Goal: Communication & Community: Answer question/provide support

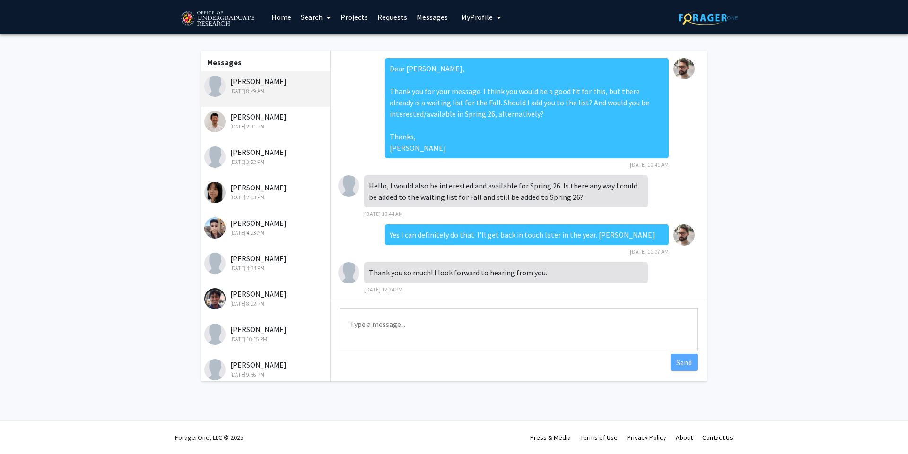
scroll to position [266, 0]
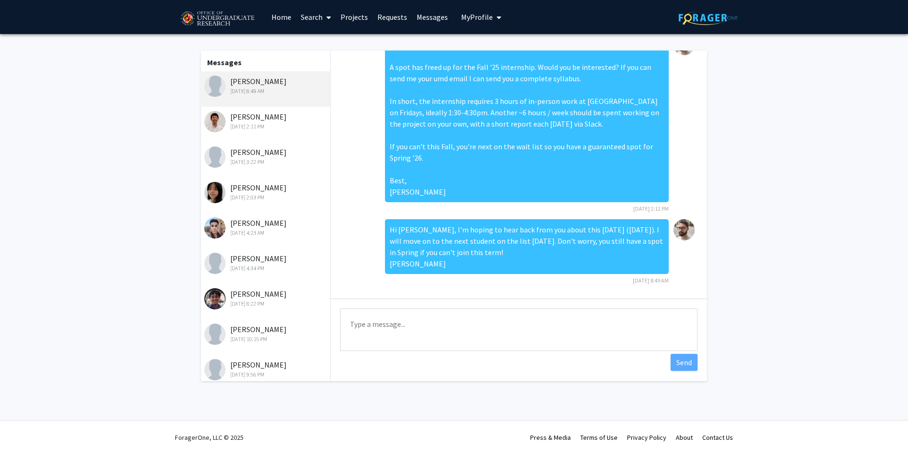
click at [843, 248] on fg-messaging "Messages Ava Bautista Aug 28, 2025 8:49 AM Ethan Choi Aug 26, 2025 2:11 PM Mala…" at bounding box center [454, 218] width 908 height 369
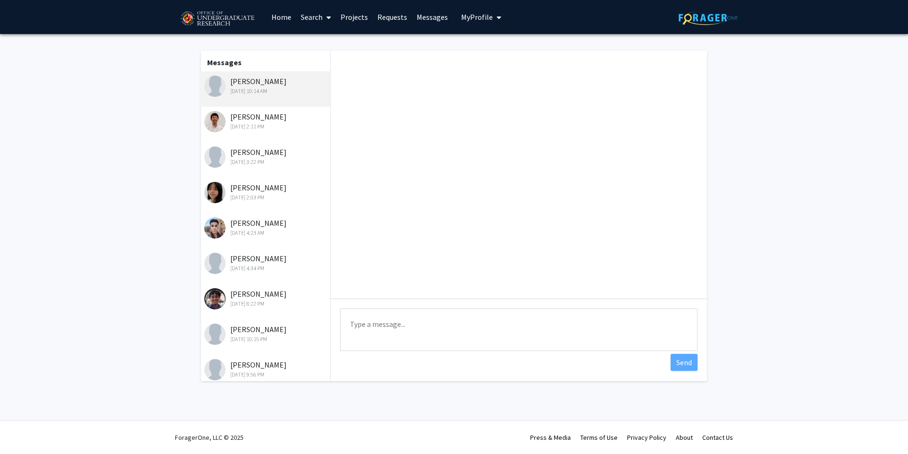
scroll to position [376, 0]
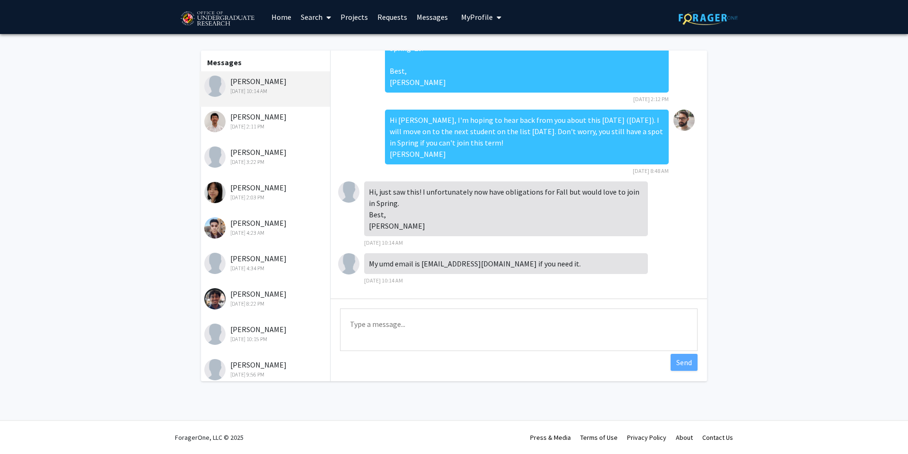
click at [488, 321] on textarea "Type a message" at bounding box center [518, 330] width 357 height 43
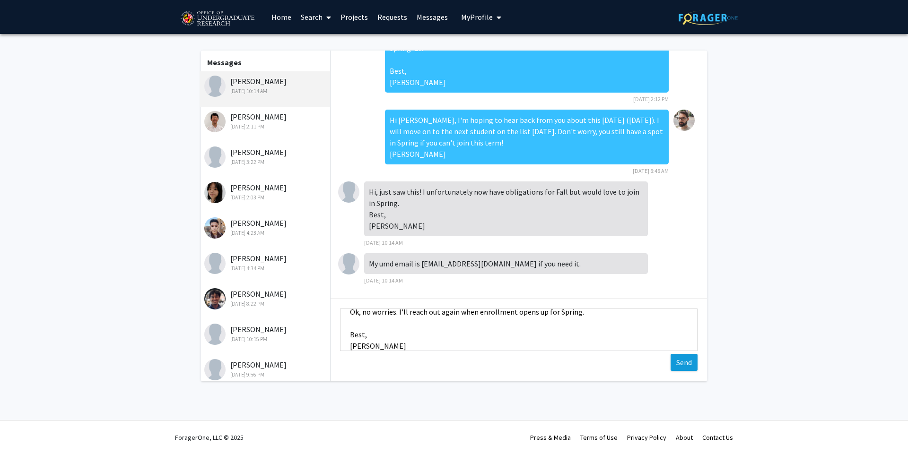
type textarea "Ok, no worries. I'll reach out again when enrollment opens up for Spring. Best,…"
click at [676, 366] on button "Send" at bounding box center [683, 362] width 27 height 17
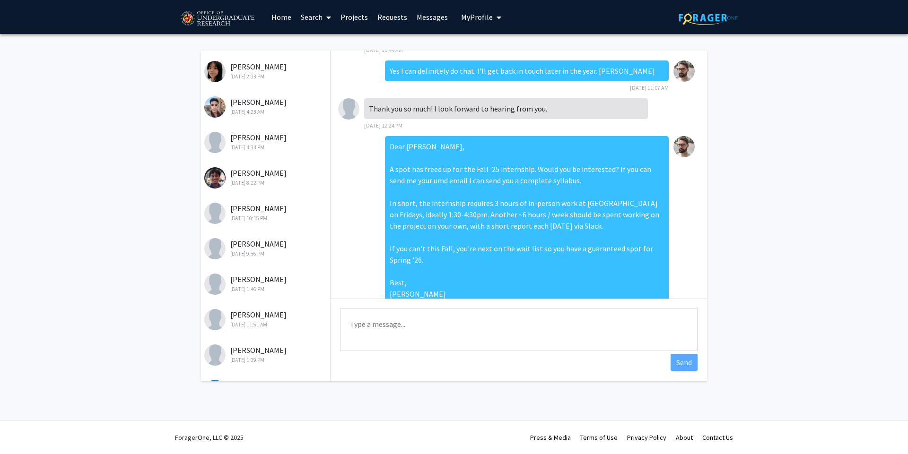
scroll to position [73, 0]
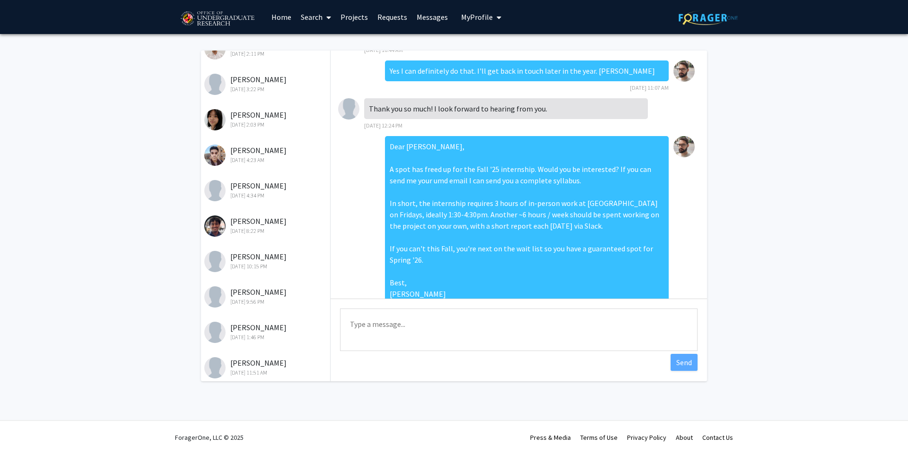
click at [262, 296] on div "[PERSON_NAME] [DATE] 9:56 PM" at bounding box center [265, 296] width 123 height 20
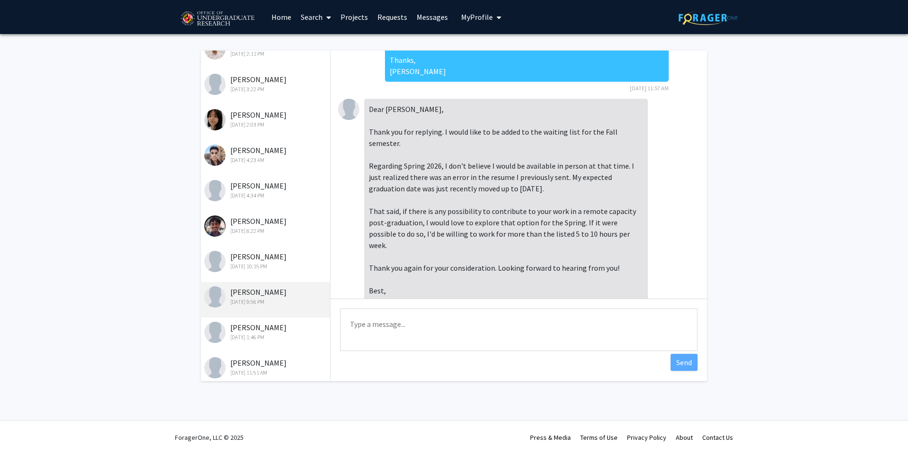
scroll to position [92, 0]
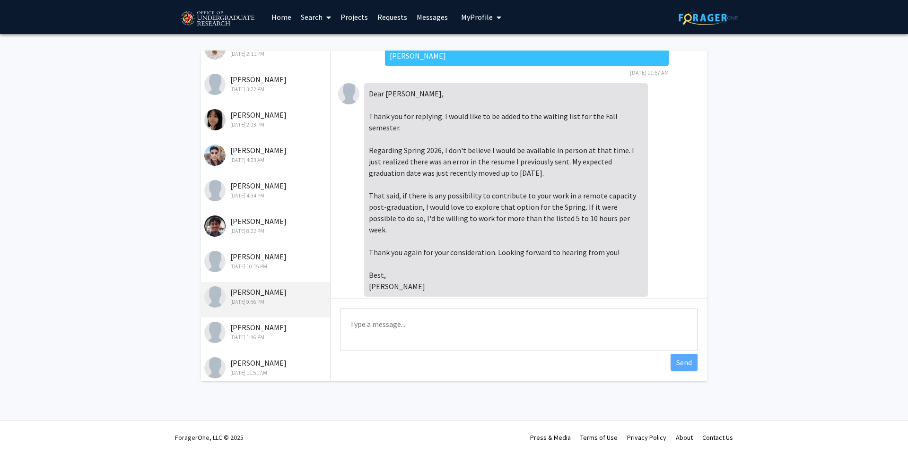
click at [427, 317] on textarea "Type a message" at bounding box center [518, 330] width 357 height 43
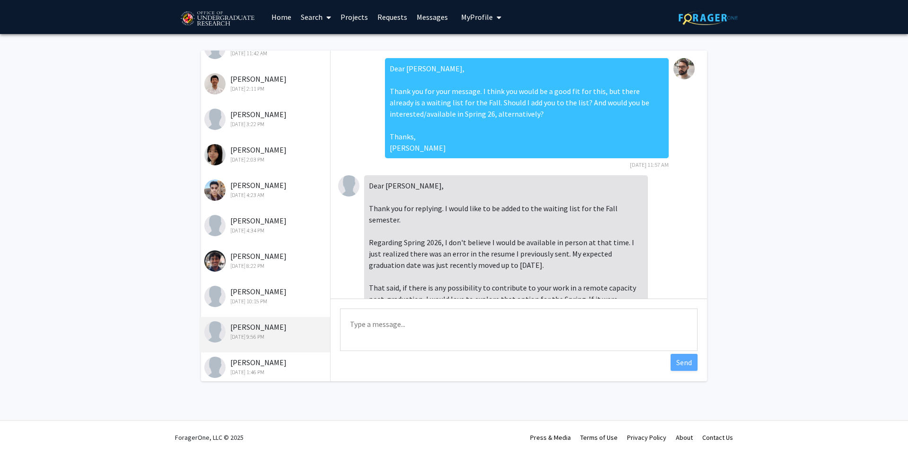
scroll to position [0, 0]
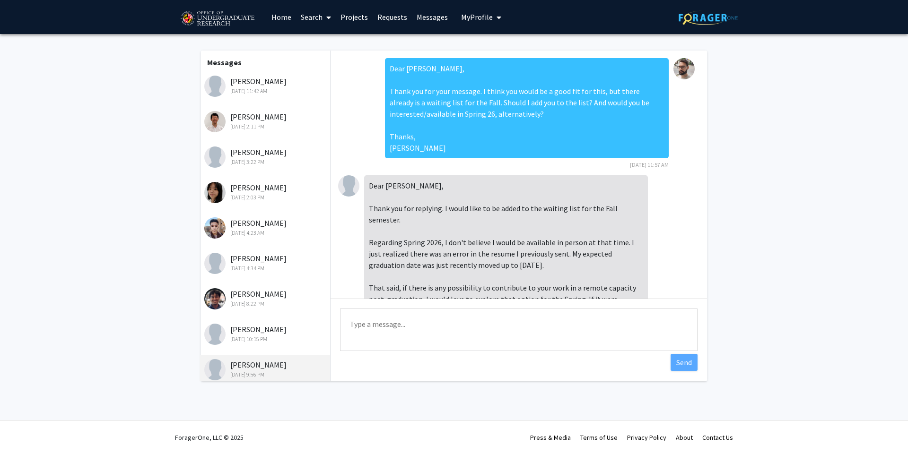
click at [255, 92] on div "[DATE] 11:42 AM" at bounding box center [265, 91] width 123 height 9
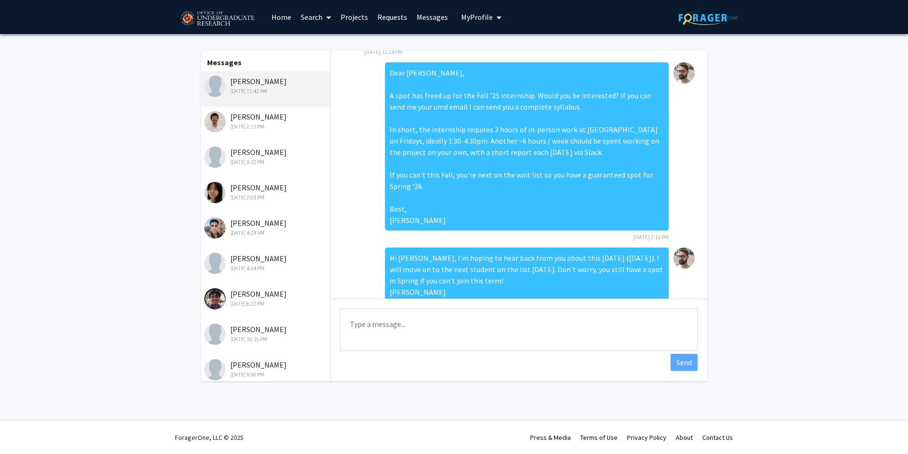
scroll to position [221, 0]
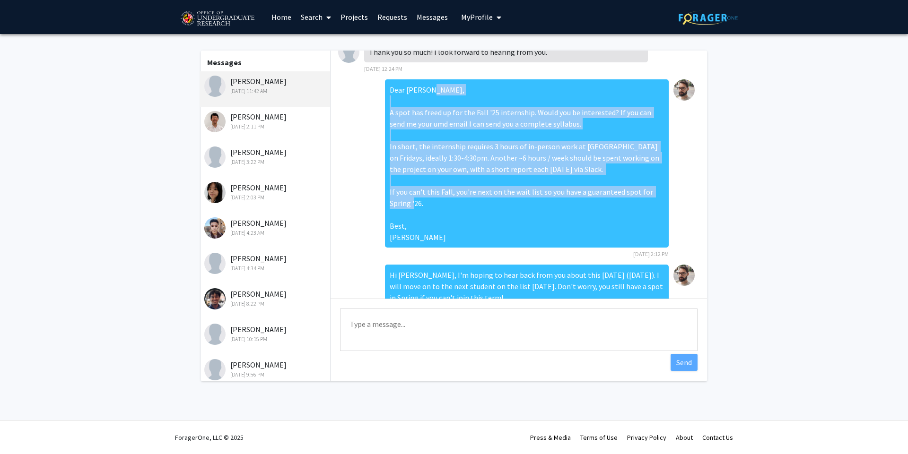
drag, startPoint x: 384, startPoint y: 112, endPoint x: 486, endPoint y: 246, distance: 168.9
click at [486, 246] on div "Dear [PERSON_NAME], A spot has freed up for the Fall '25 internship. Would you …" at bounding box center [527, 163] width 284 height 168
copy div "A spot has freed up for the Fall '25 internship. Would you be interested? If yo…"
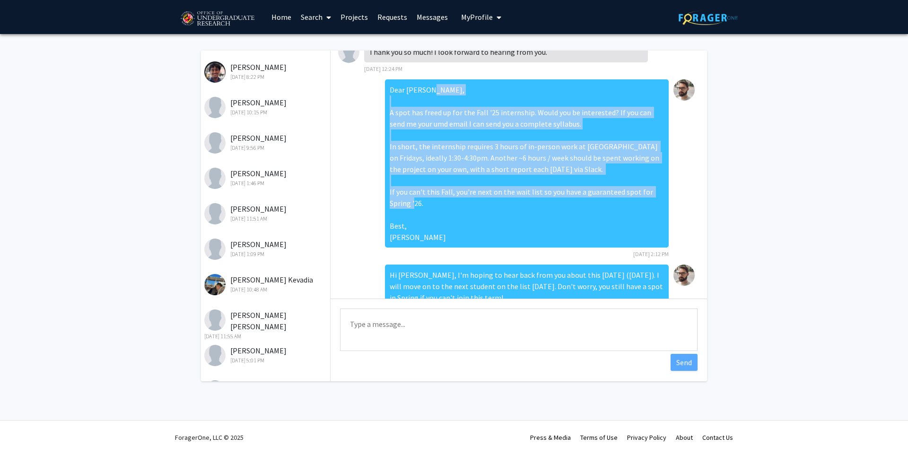
scroll to position [130, 0]
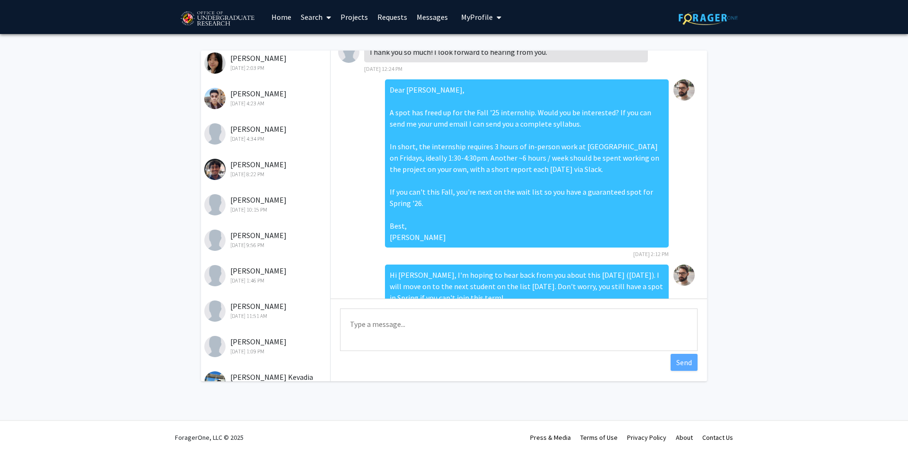
click at [286, 244] on div "[DATE] 9:56 PM" at bounding box center [265, 245] width 123 height 9
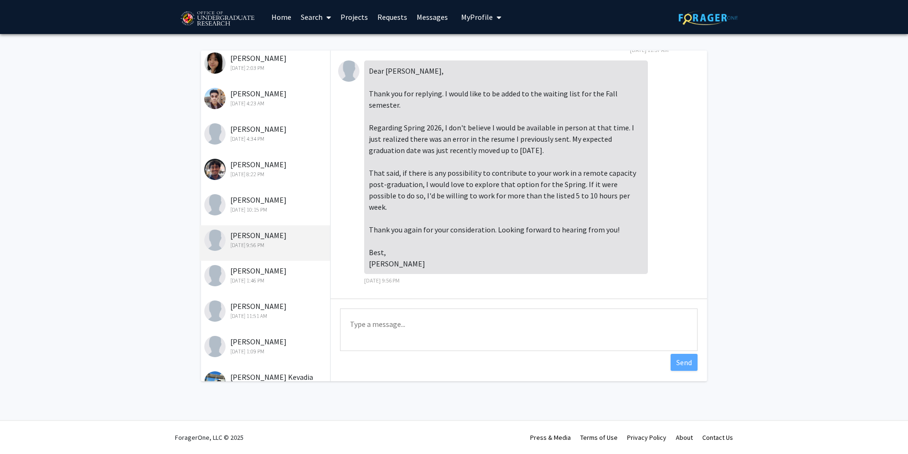
scroll to position [92, 0]
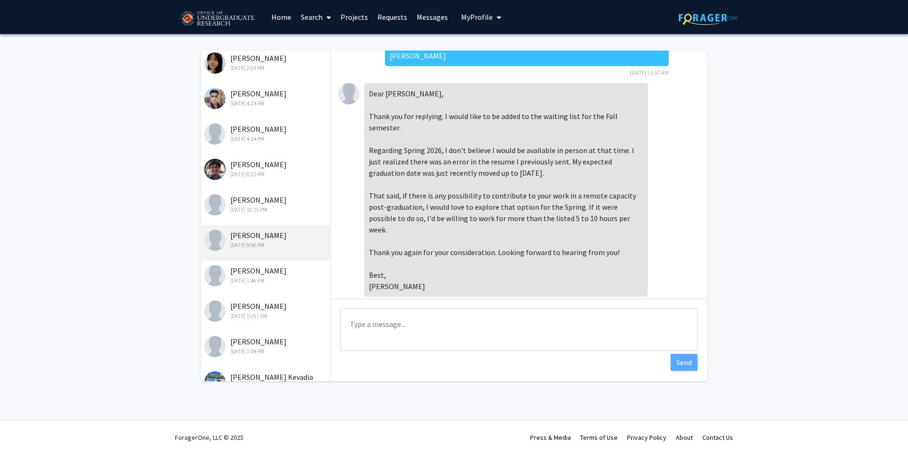
click at [448, 334] on textarea "Type a message" at bounding box center [518, 330] width 357 height 43
paste textarea "A spot has freed up for the Fall '25 internship. Would you be interested? If yo…"
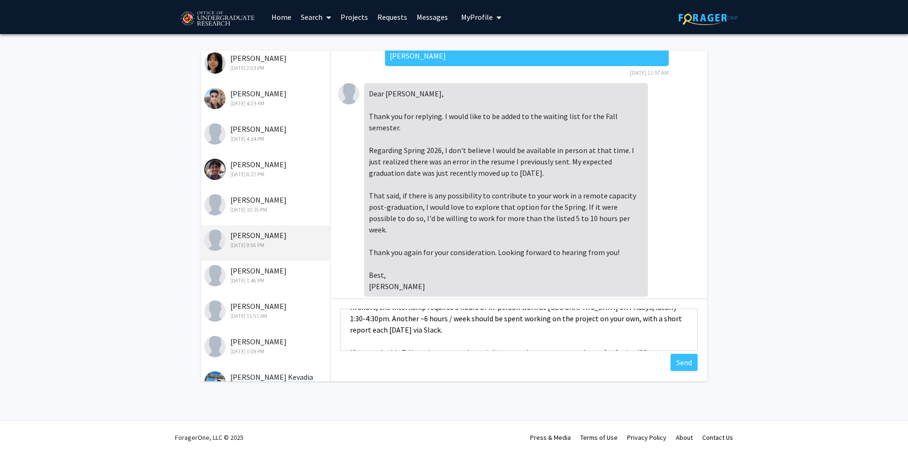
scroll to position [0, 0]
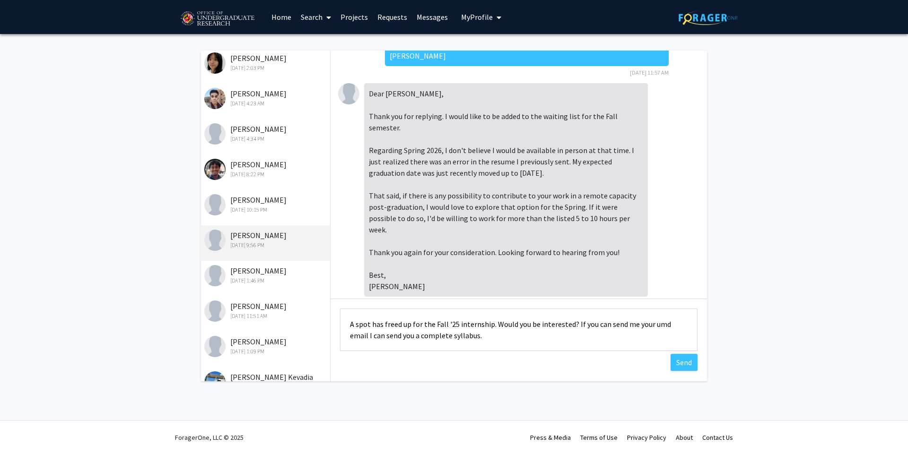
click at [367, 327] on textarea "A spot has freed up for the Fall '25 internship. Would you be interested? If yo…" at bounding box center [518, 330] width 357 height 43
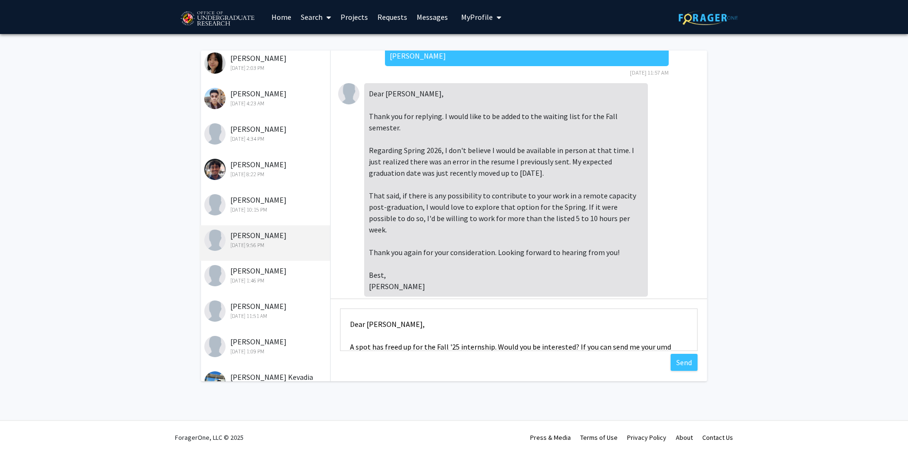
click at [526, 335] on textarea "Dear [PERSON_NAME], A spot has freed up for the Fall '25 internship. Would you …" at bounding box center [518, 330] width 357 height 43
click at [576, 350] on textarea "Dear [PERSON_NAME], A spot has freed up for the Fall '25 internship. Would you …" at bounding box center [518, 330] width 357 height 43
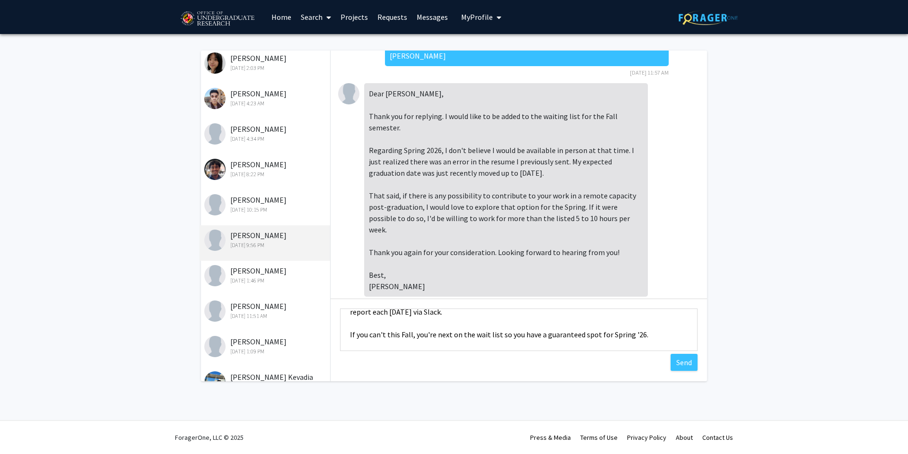
scroll to position [103, 0]
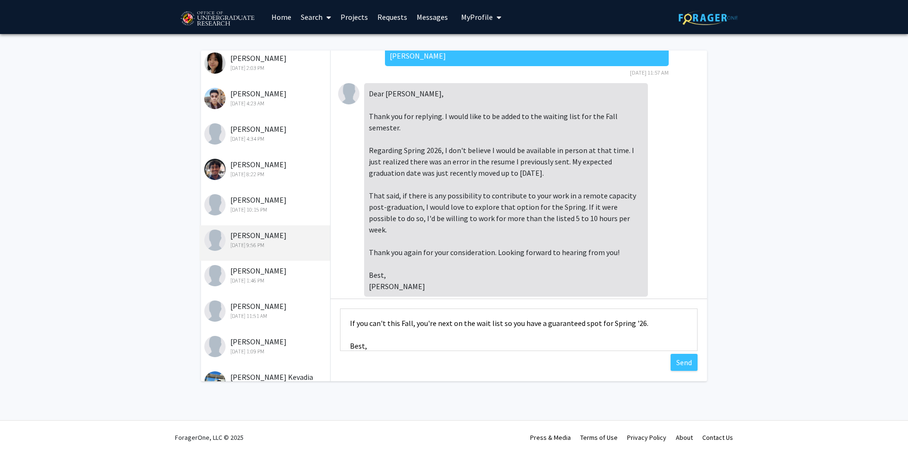
drag, startPoint x: 653, startPoint y: 323, endPoint x: 335, endPoint y: 324, distance: 318.6
click at [335, 324] on div "Type a message Dear [PERSON_NAME], A spot has freed up for the Fall '25 interns…" at bounding box center [518, 331] width 376 height 65
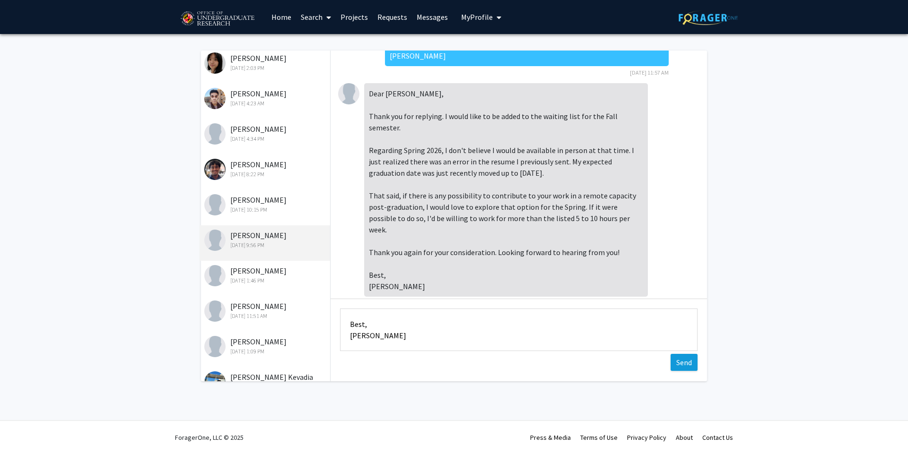
type textarea "Dear [PERSON_NAME], A spot has freed up for the Fall '25 internship. Would you …"
click at [682, 363] on button "Send" at bounding box center [683, 362] width 27 height 17
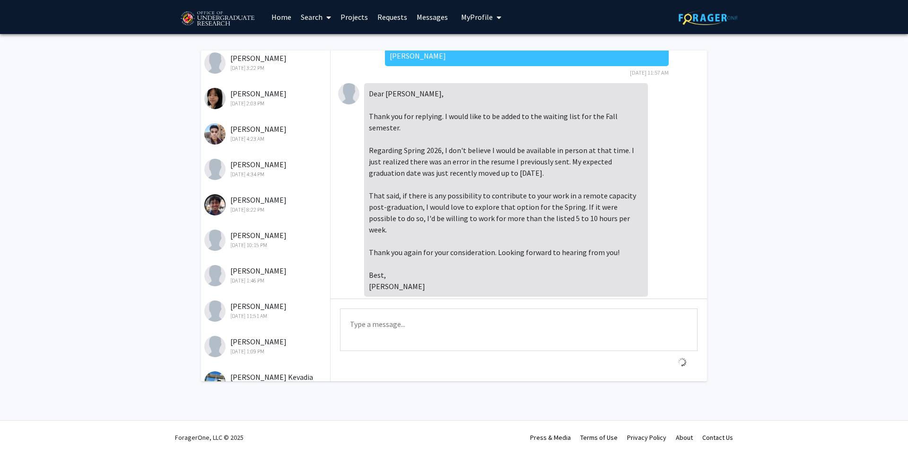
scroll to position [243, 0]
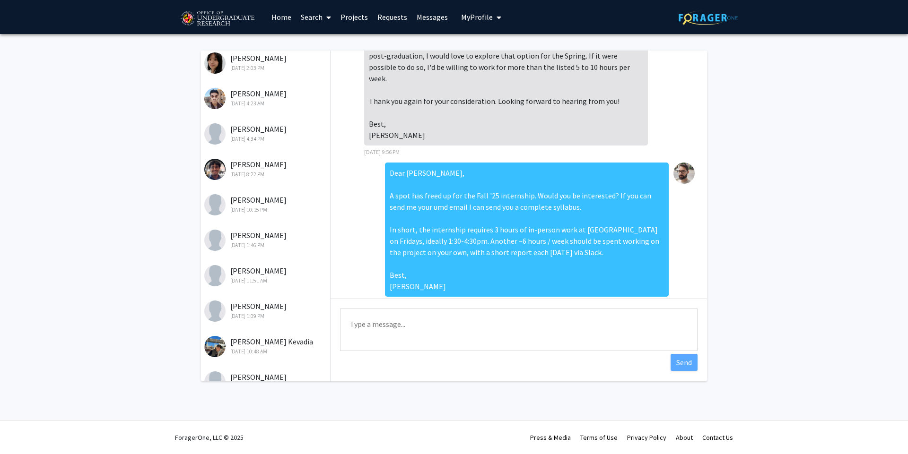
click at [417, 320] on textarea "Type a message" at bounding box center [518, 330] width 357 height 43
type textarea "I"
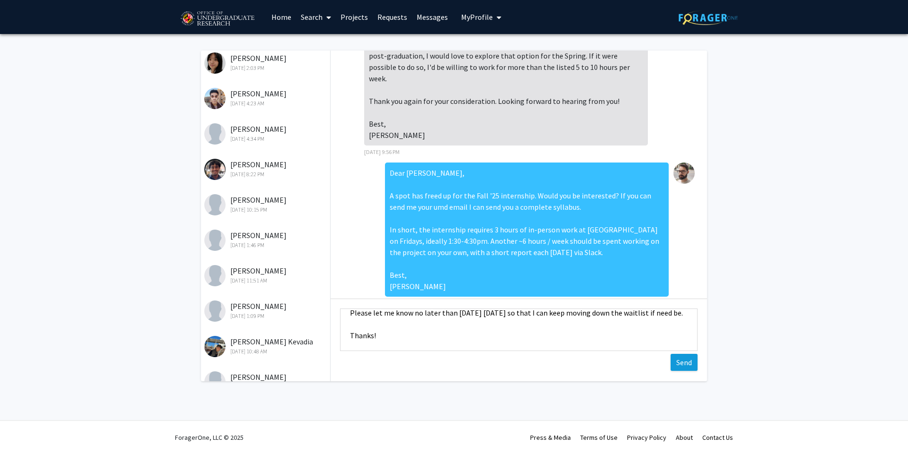
type textarea "Please let me know no later than [DATE] [DATE] so that I can keep moving down t…"
click at [673, 369] on button "Send" at bounding box center [683, 362] width 27 height 17
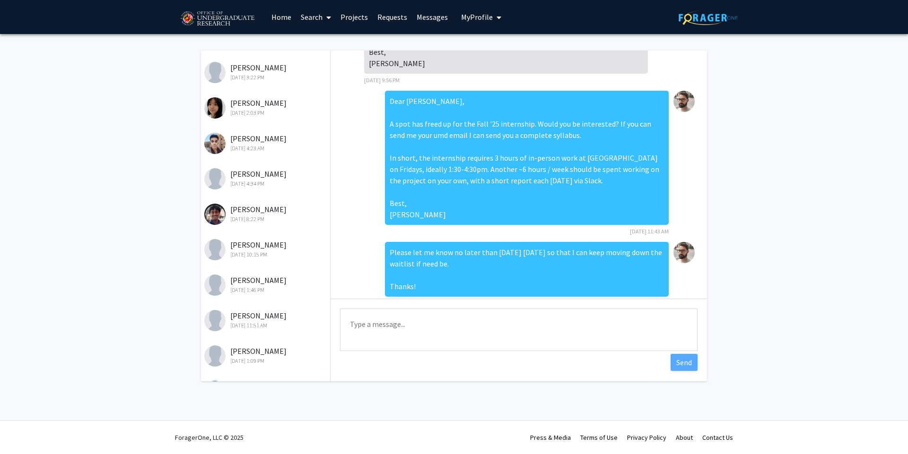
scroll to position [0, 0]
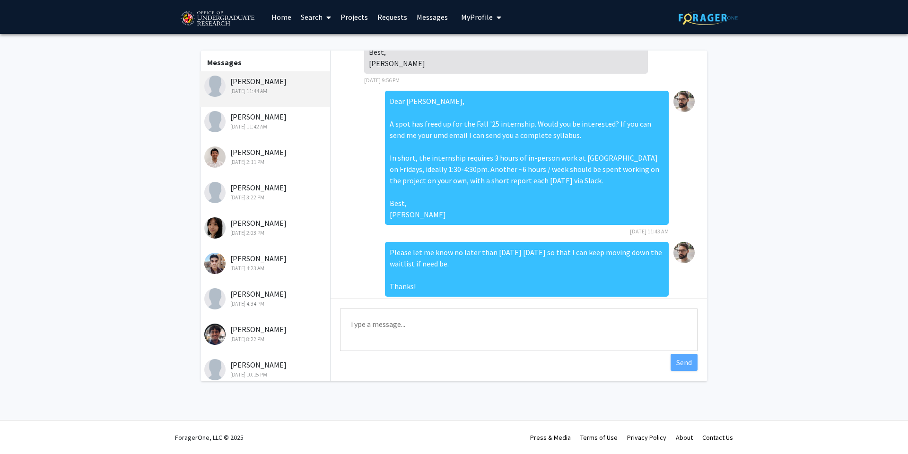
click at [283, 128] on div "[DATE] 11:42 AM" at bounding box center [265, 126] width 123 height 9
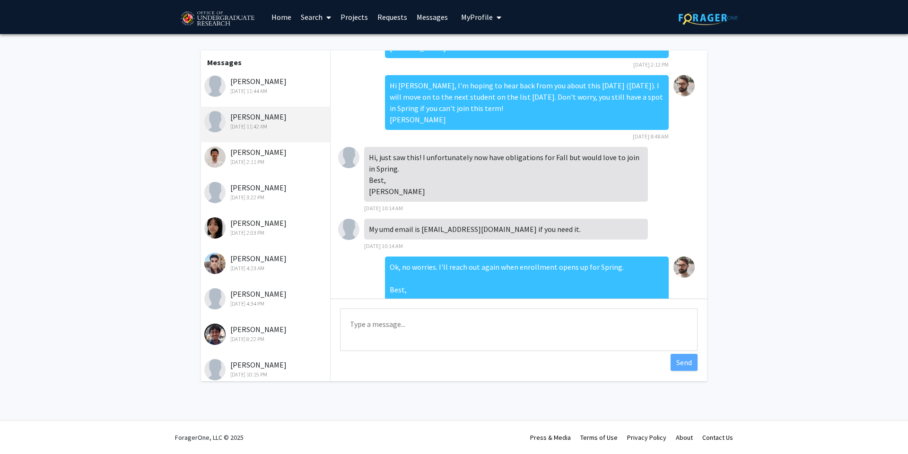
scroll to position [448, 0]
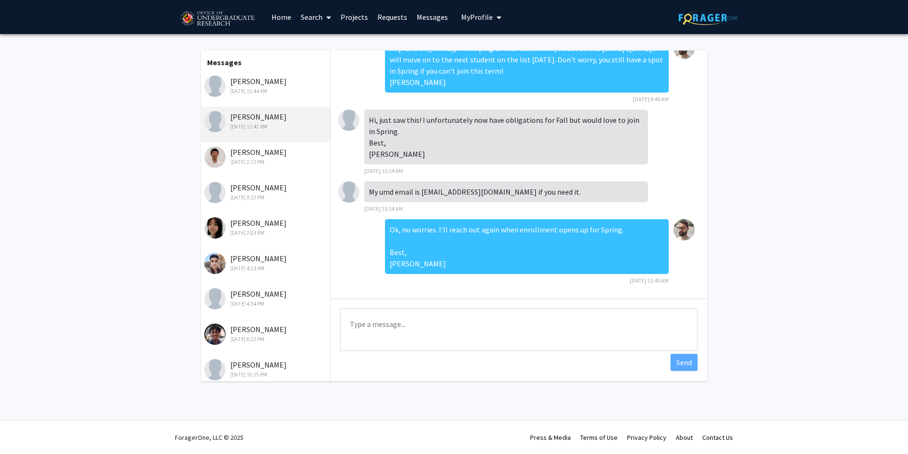
click at [225, 95] on div "[DATE] 11:44 AM" at bounding box center [265, 91] width 123 height 9
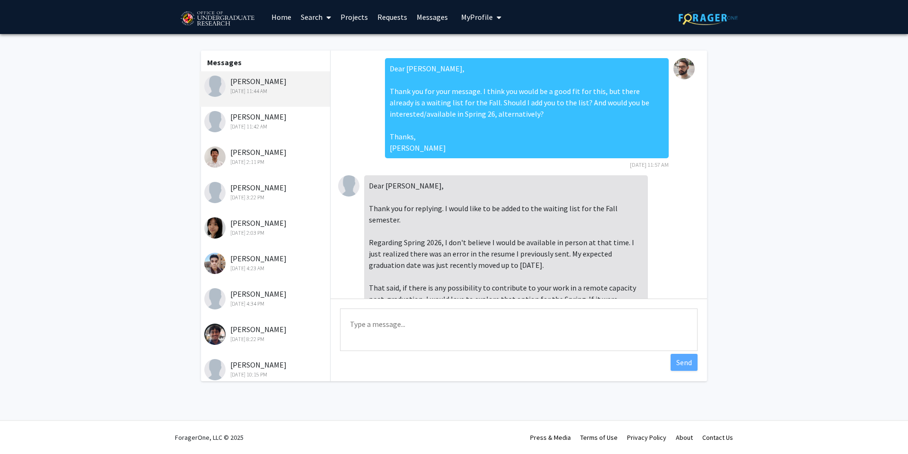
scroll to position [315, 0]
